Goal: Navigation & Orientation: Find specific page/section

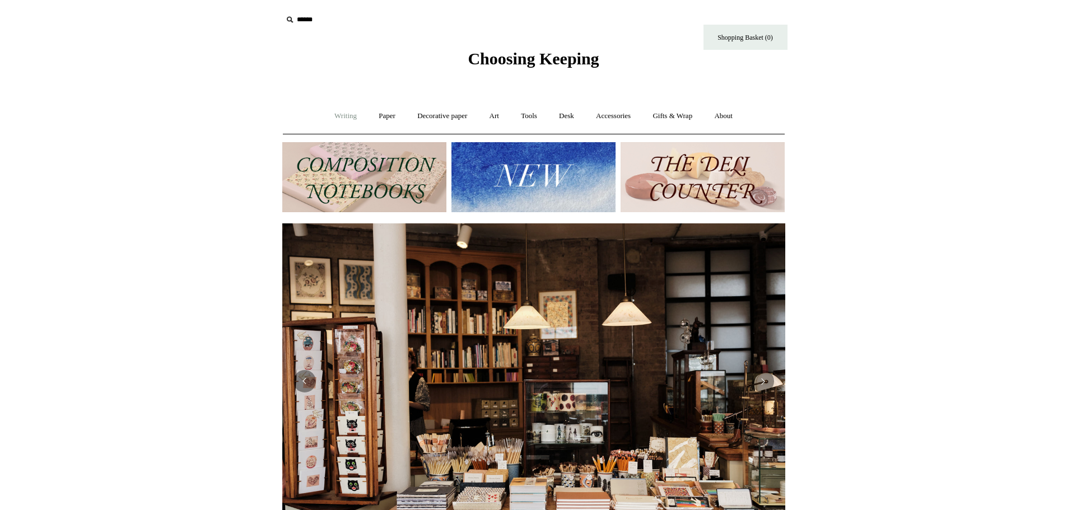
click at [346, 122] on link "Writing +" at bounding box center [345, 116] width 43 height 30
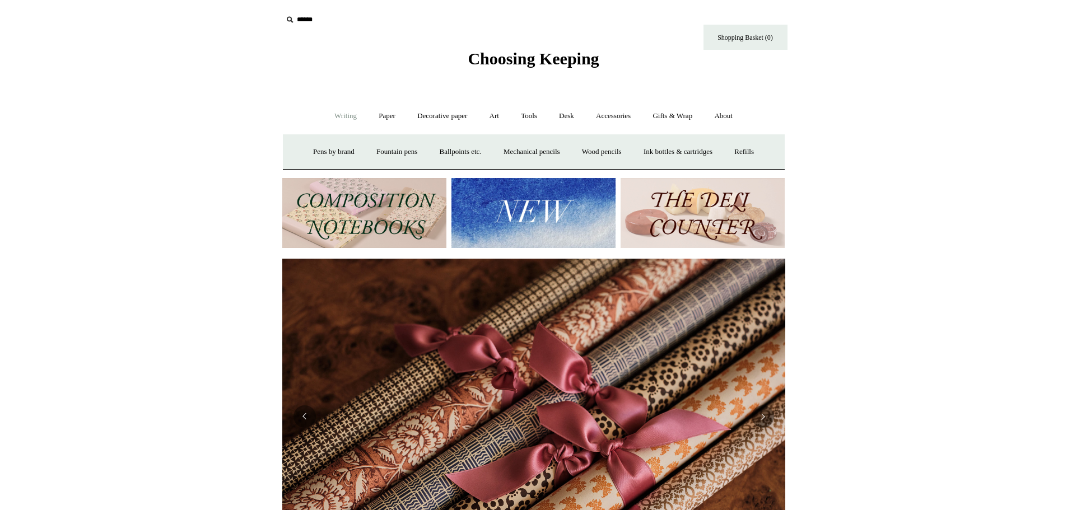
scroll to position [0, 1006]
click at [378, 109] on link "Paper +" at bounding box center [387, 116] width 37 height 30
click at [337, 160] on div "Notebooks + All CK composition ledgers Plain Ruled Gridded & Dotted Fountain pe…" at bounding box center [534, 152] width 502 height 36
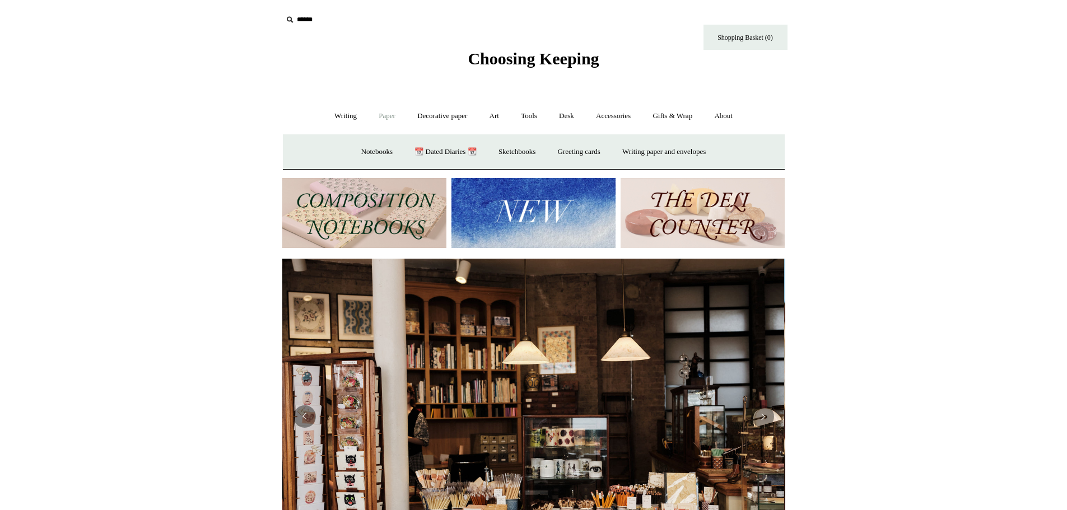
scroll to position [0, 0]
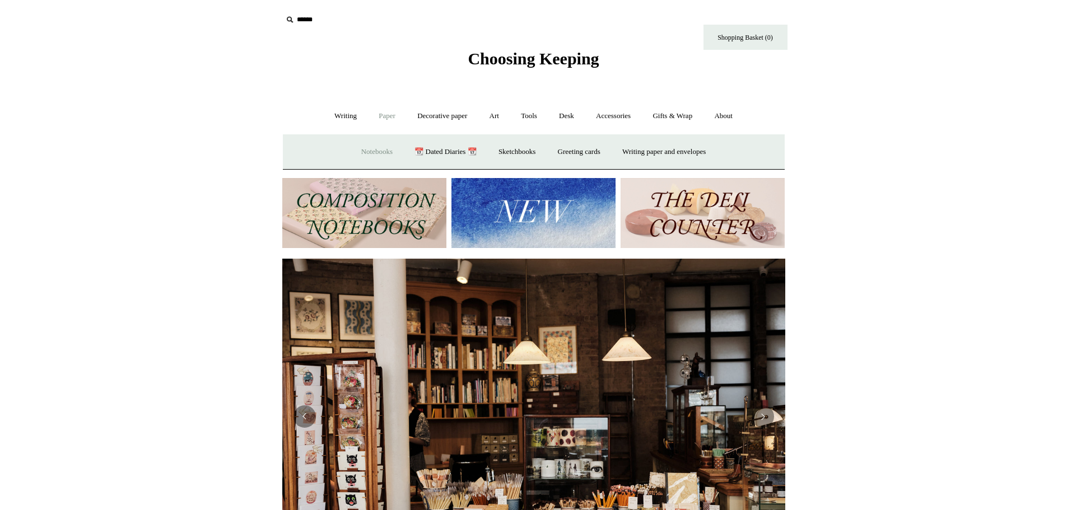
click at [363, 152] on link "Notebooks +" at bounding box center [377, 152] width 52 height 30
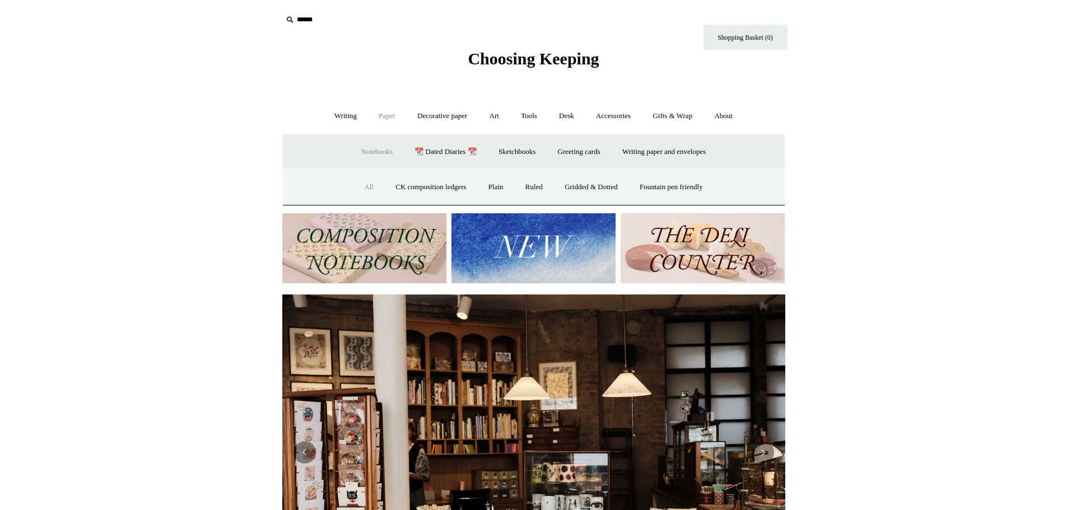
click at [360, 184] on link "All" at bounding box center [369, 188] width 30 height 30
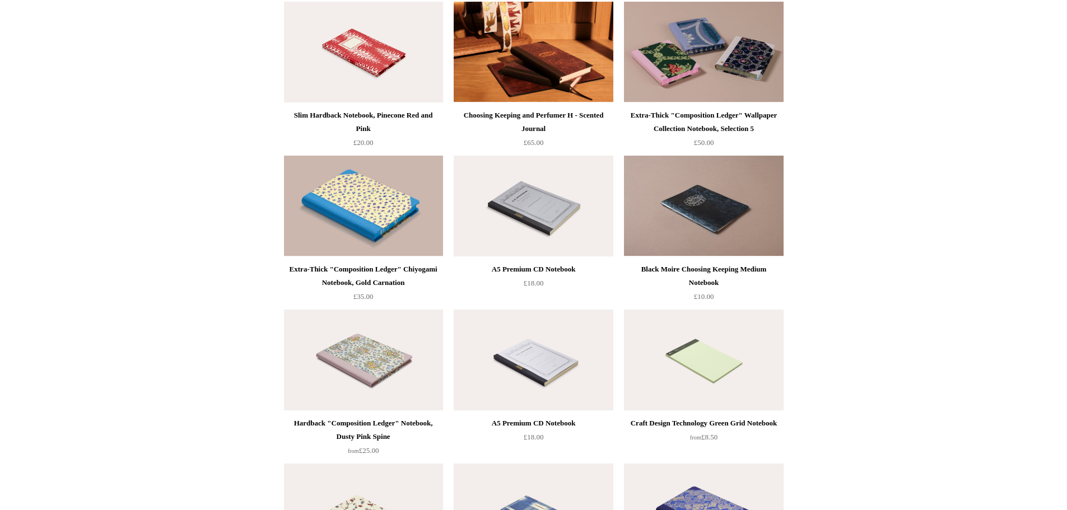
scroll to position [4706, 0]
